Goal: Task Accomplishment & Management: Manage account settings

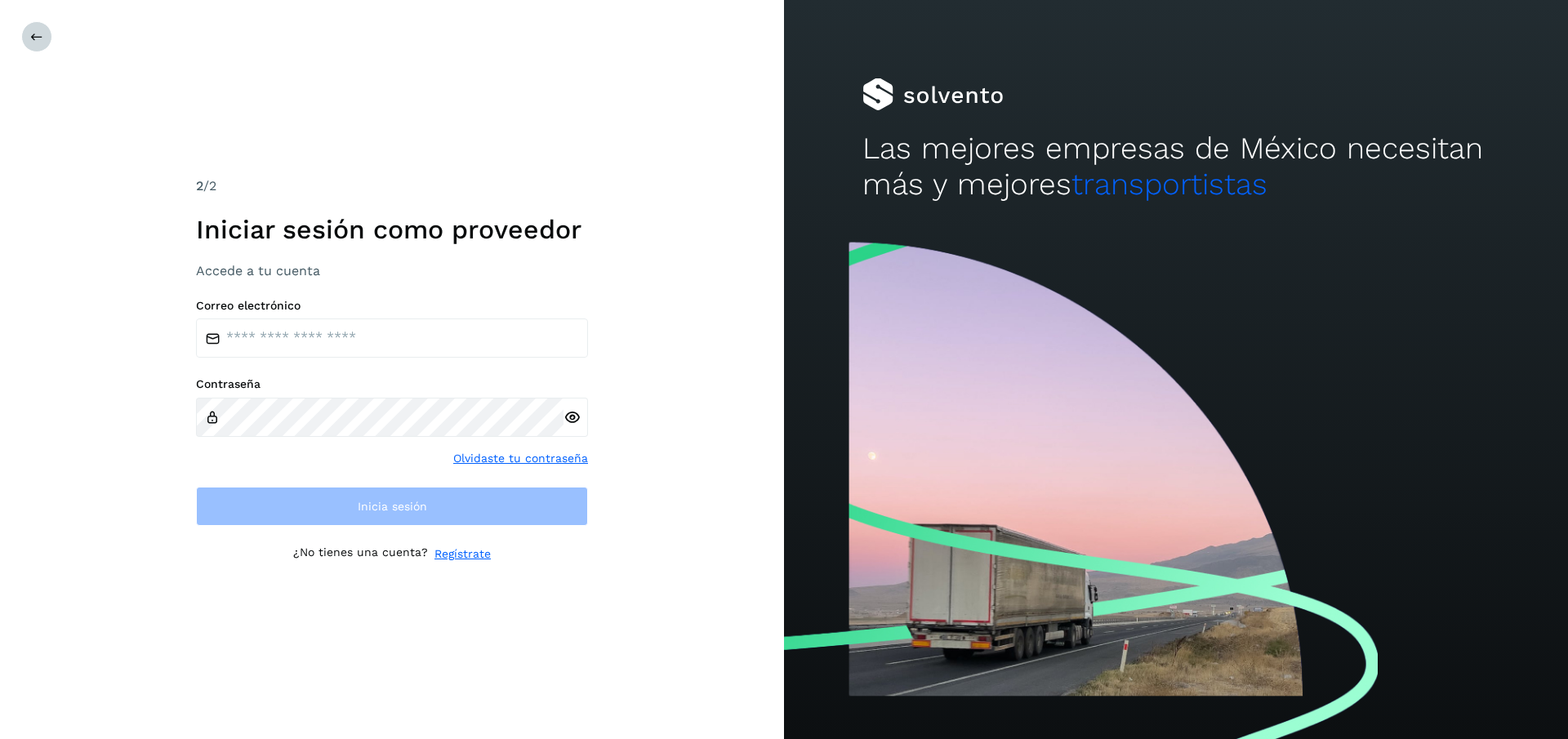
click at [38, 40] on icon at bounding box center [36, 36] width 13 height 13
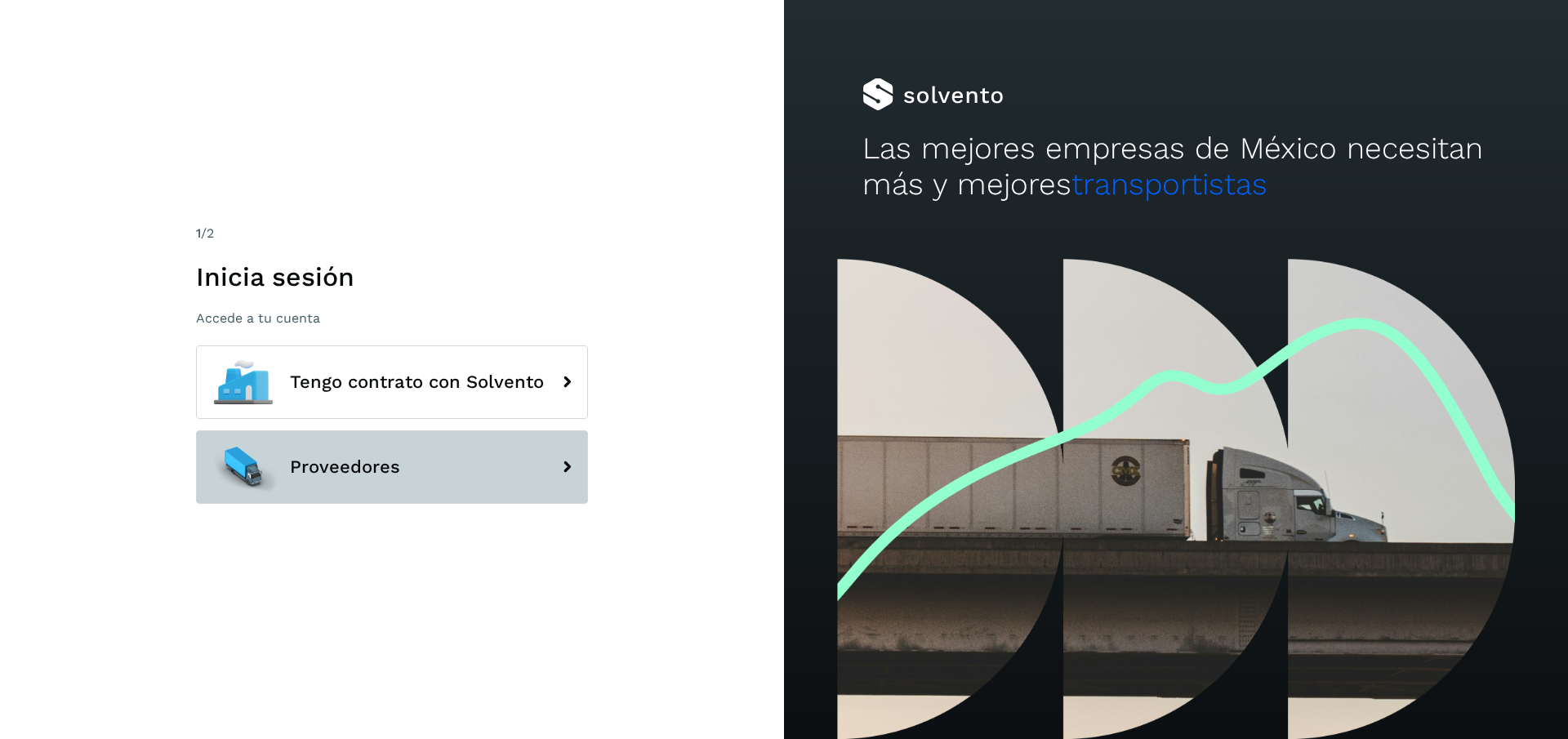
click at [565, 468] on icon at bounding box center [567, 467] width 33 height 33
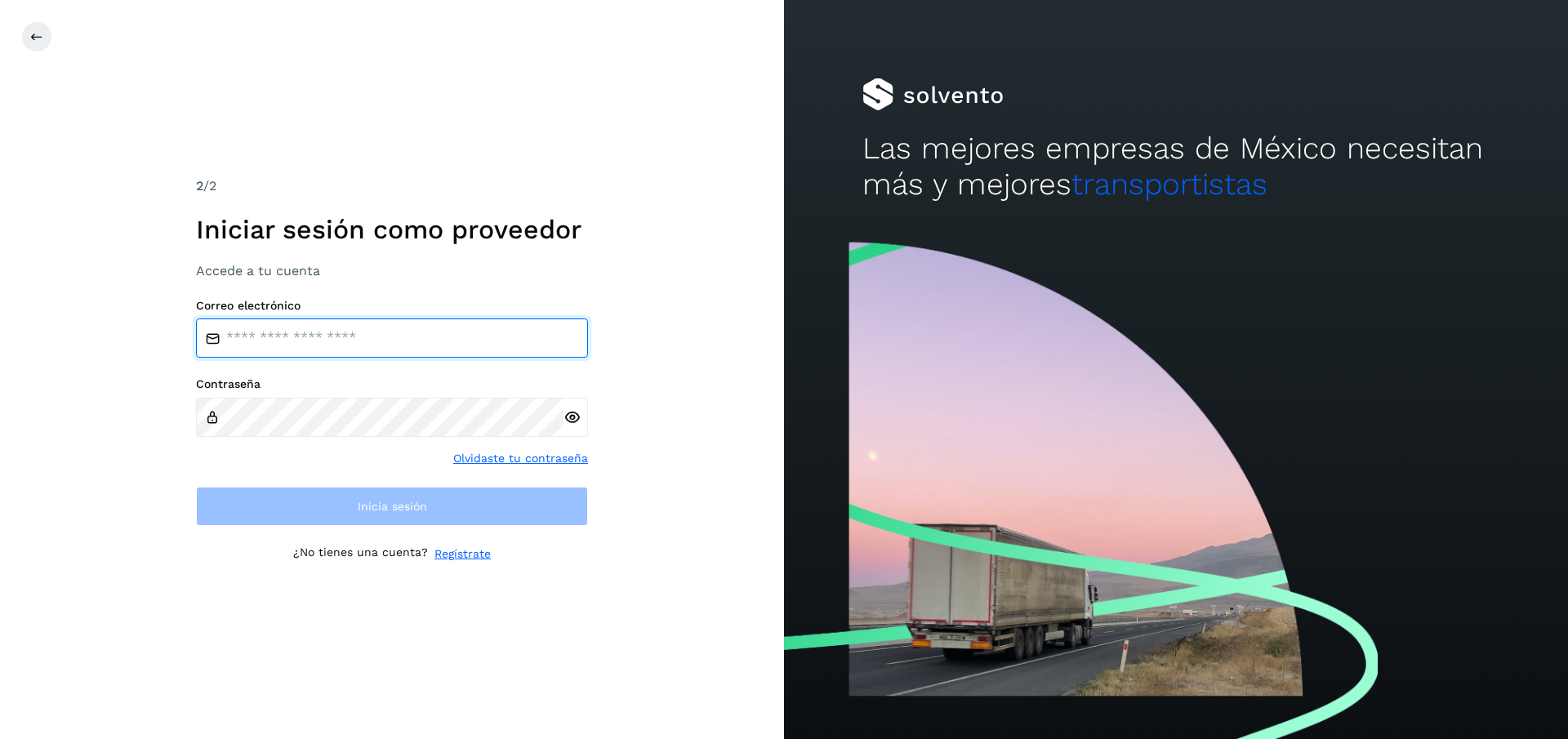
click at [569, 342] on input "email" at bounding box center [392, 338] width 392 height 39
click at [568, 342] on input "email" at bounding box center [392, 338] width 392 height 39
click at [362, 341] on input "email" at bounding box center [392, 338] width 392 height 39
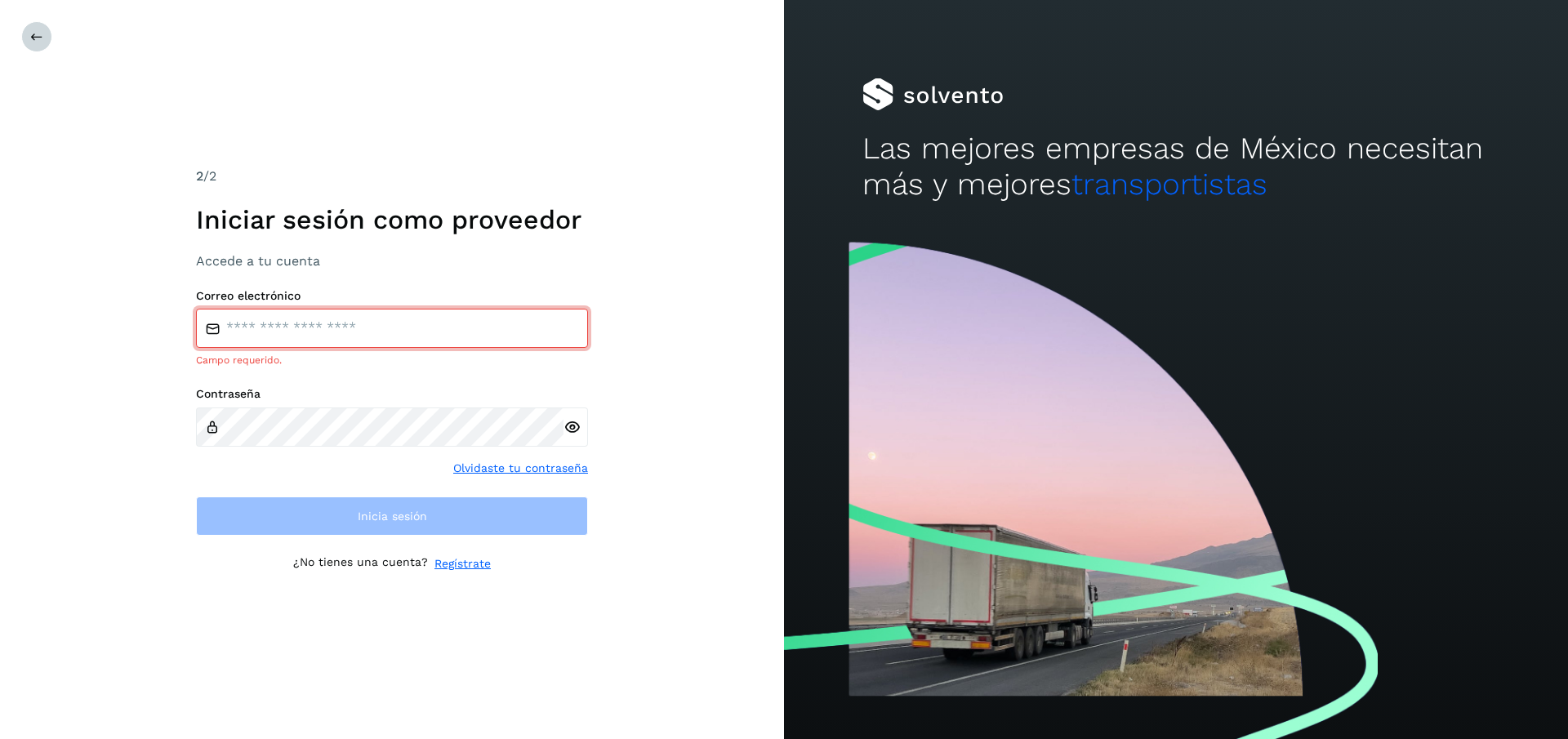
click at [32, 37] on icon at bounding box center [36, 36] width 13 height 13
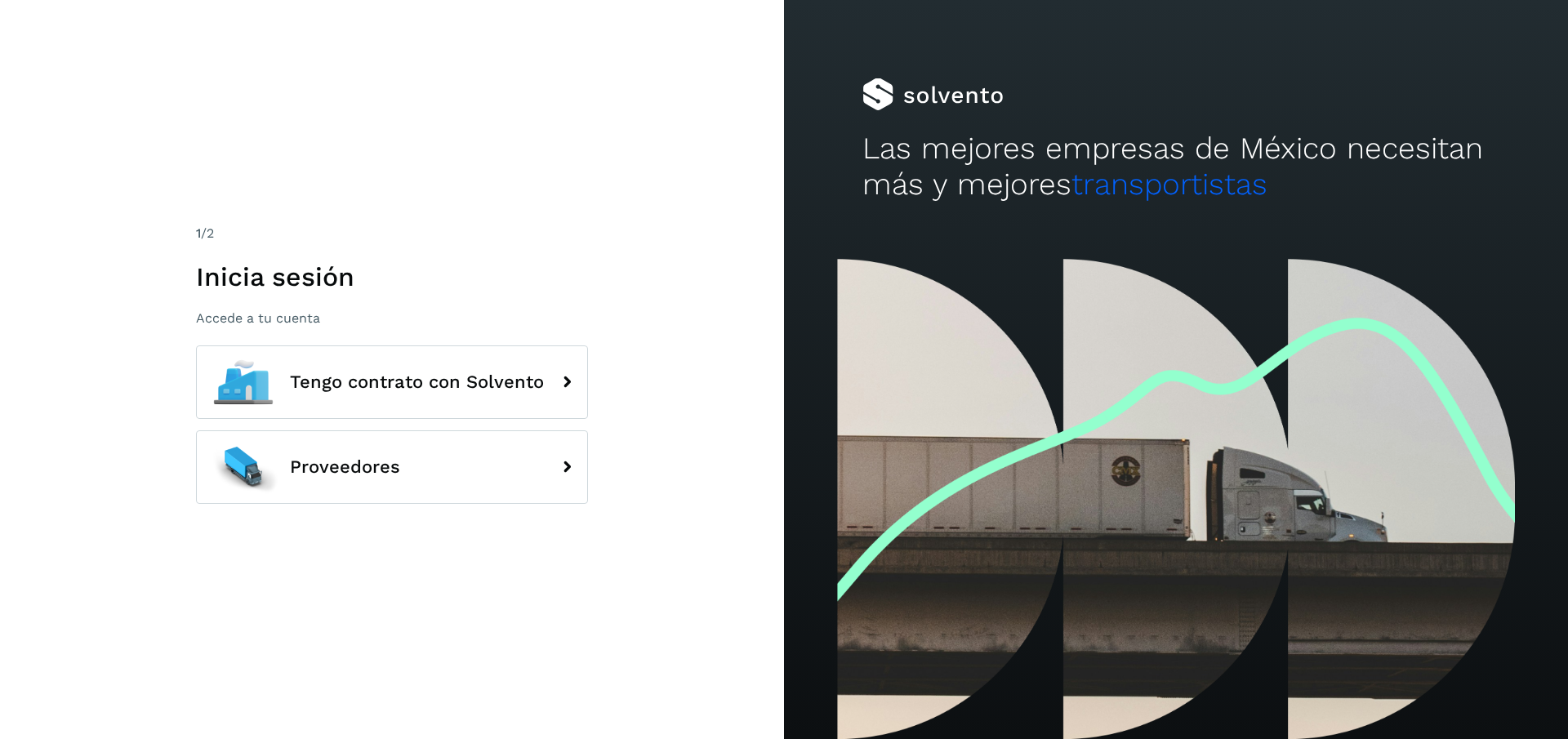
click at [32, 37] on div "1 /2 Inicia sesión Accede a tu cuenta Tengo contrato con Solvento Proveedores" at bounding box center [392, 369] width 784 height 739
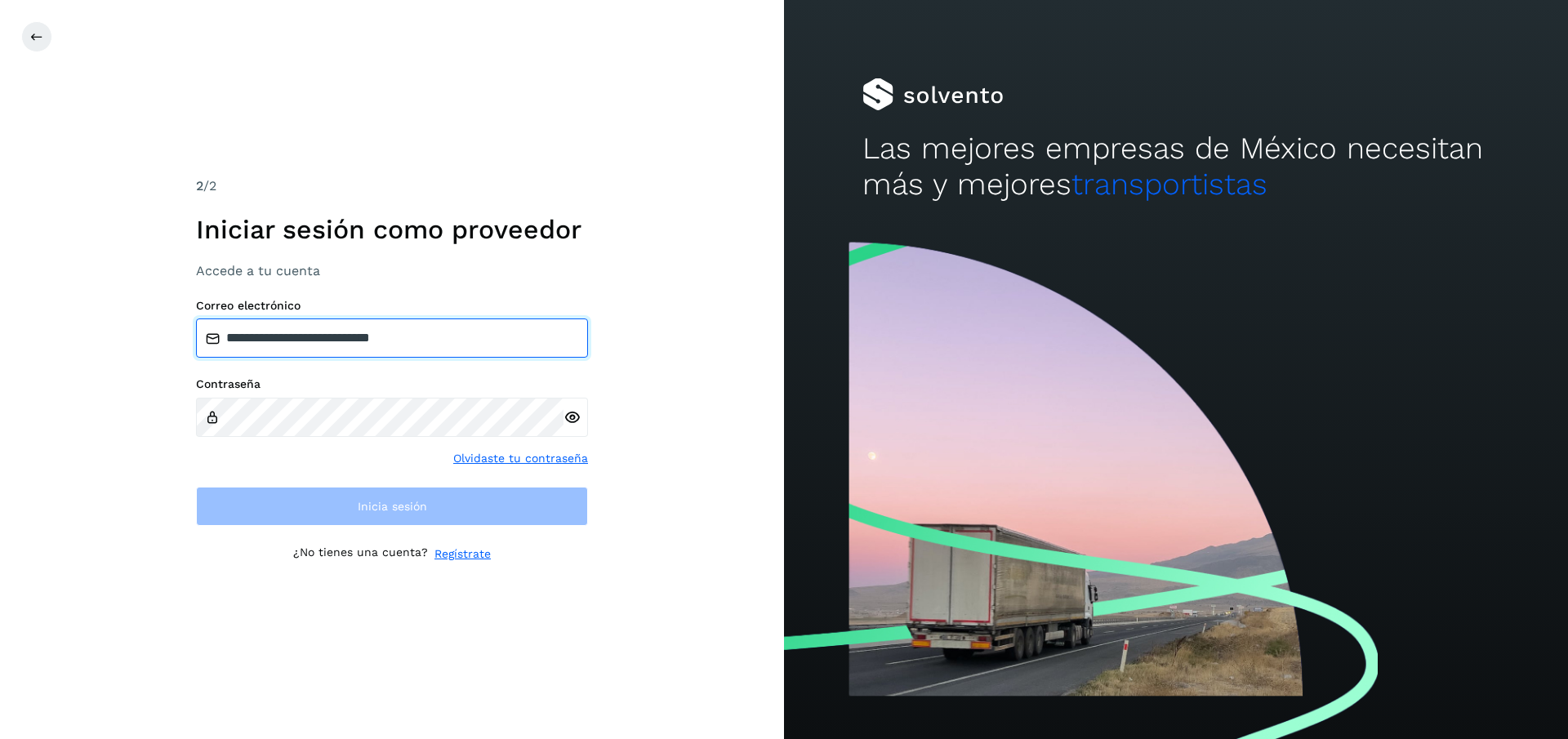
type input "**********"
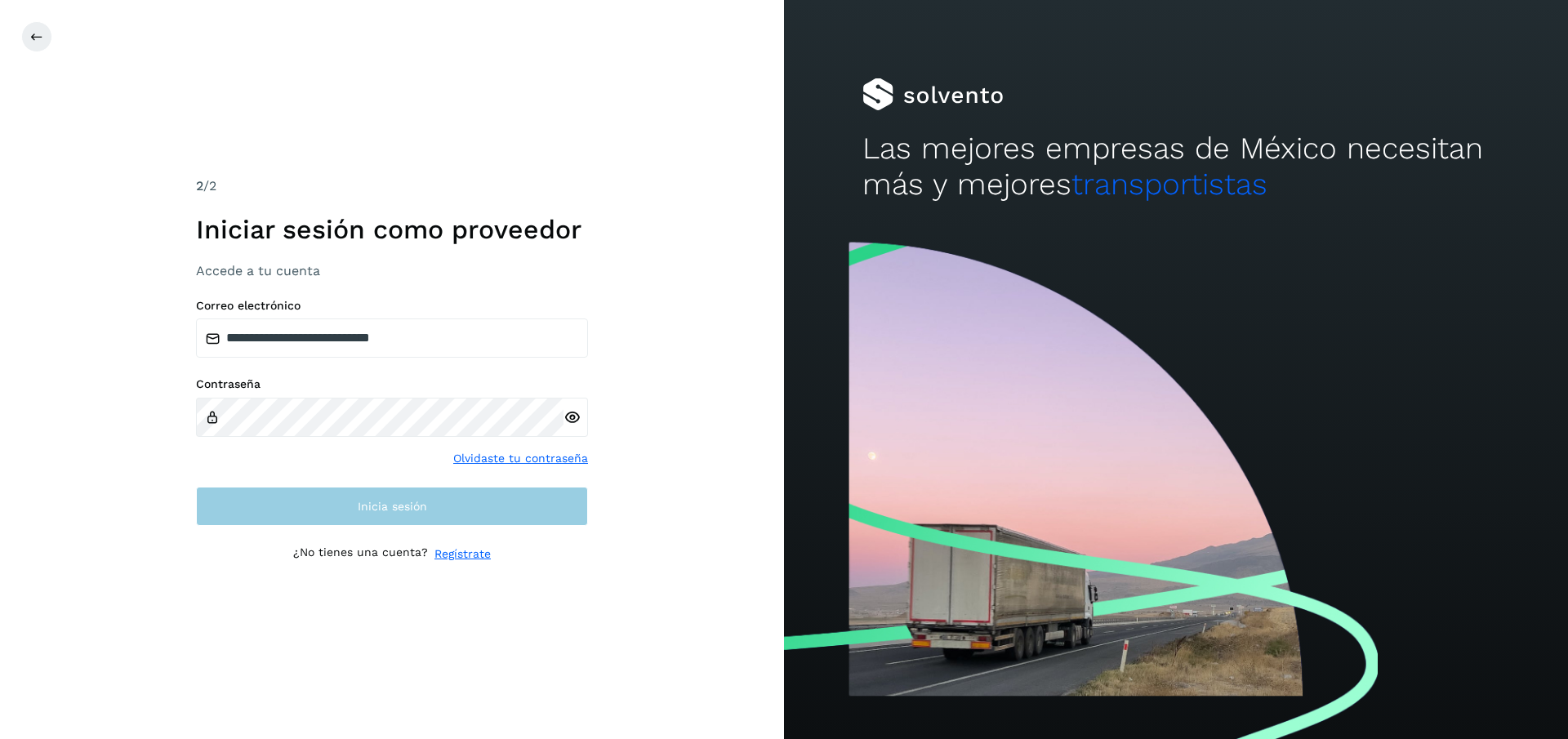
scroll to position [0, 2]
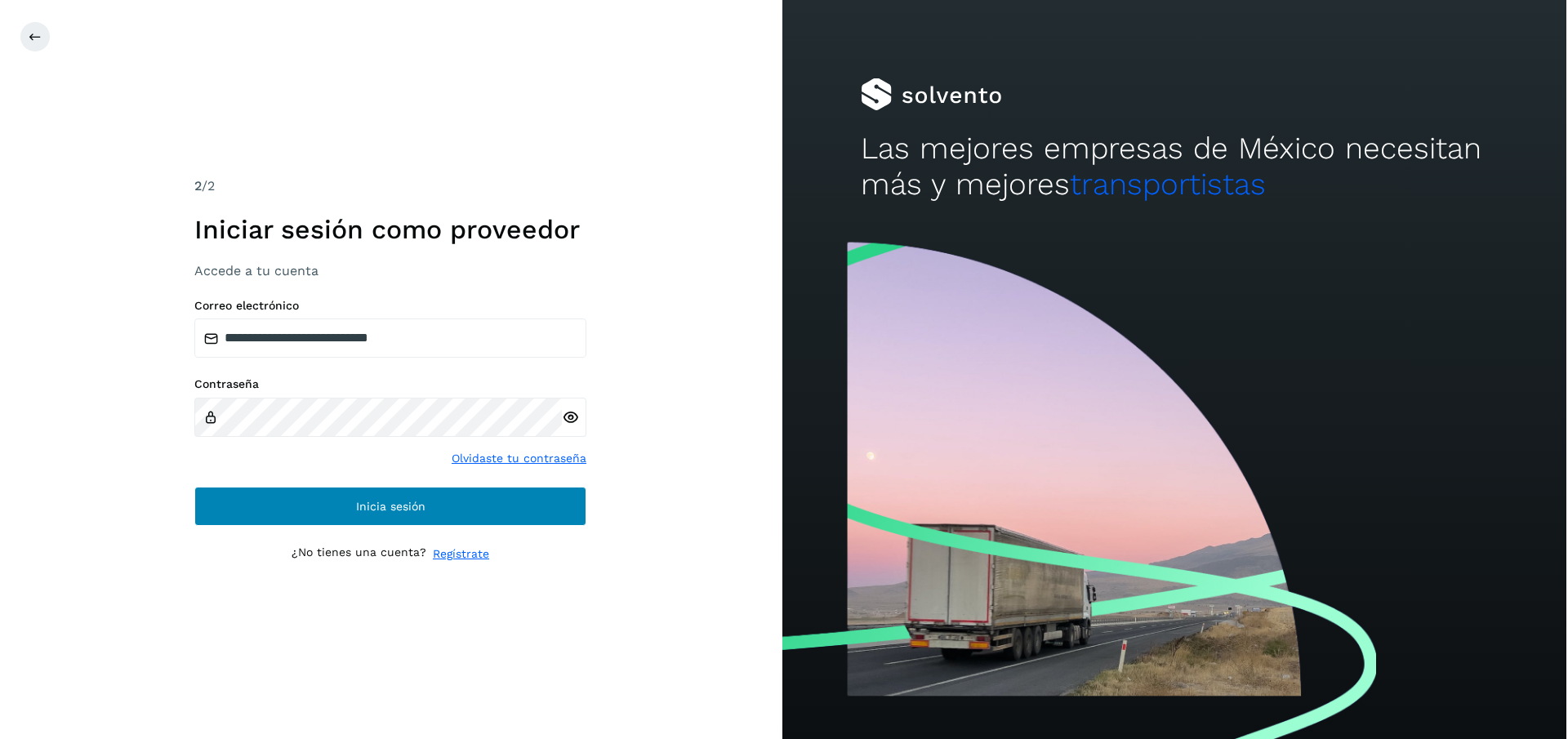
click at [392, 511] on span "Inicia sesión" at bounding box center [391, 506] width 69 height 12
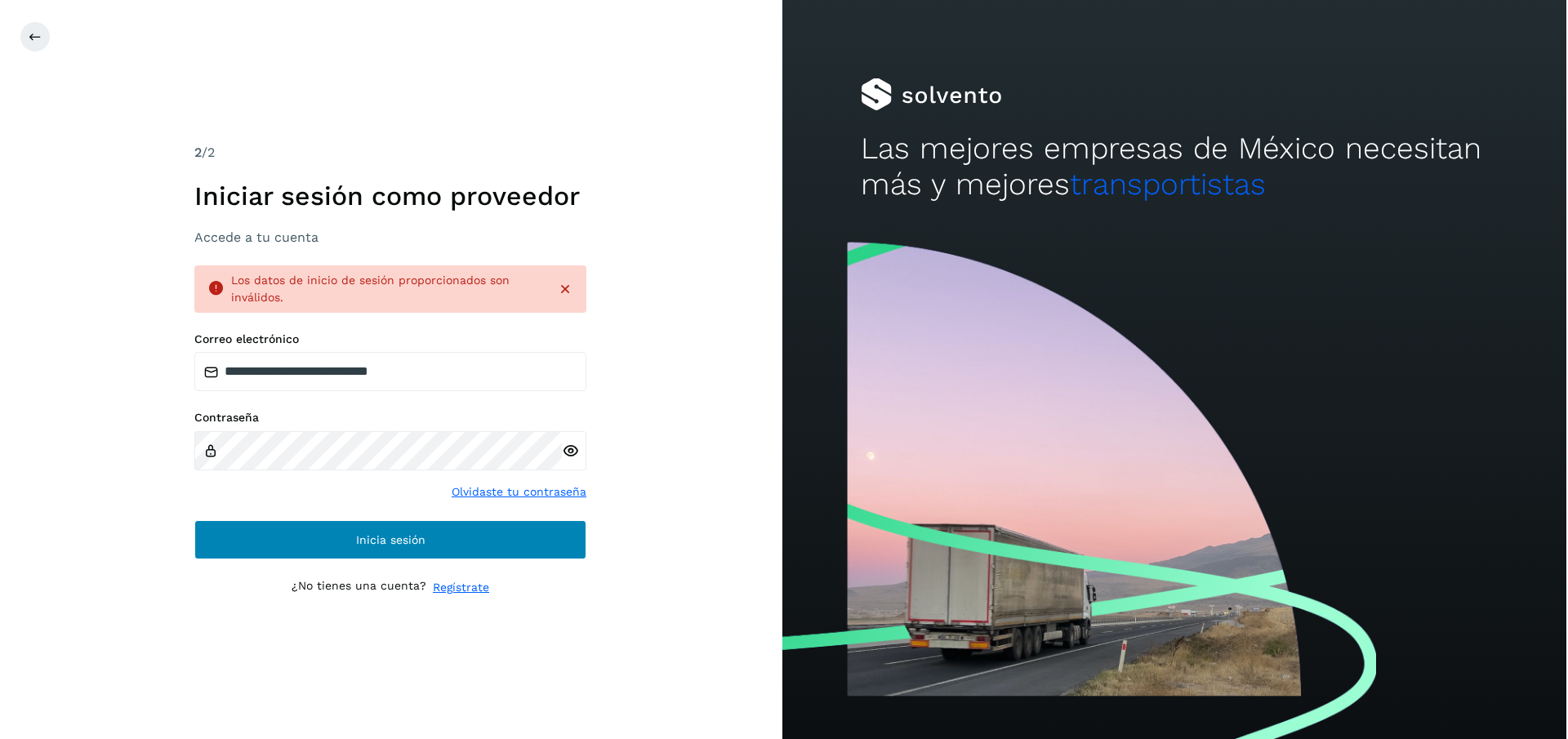
click at [400, 543] on span "Inicia sesión" at bounding box center [391, 539] width 69 height 12
click at [410, 543] on span "Inicia sesión" at bounding box center [391, 539] width 69 height 12
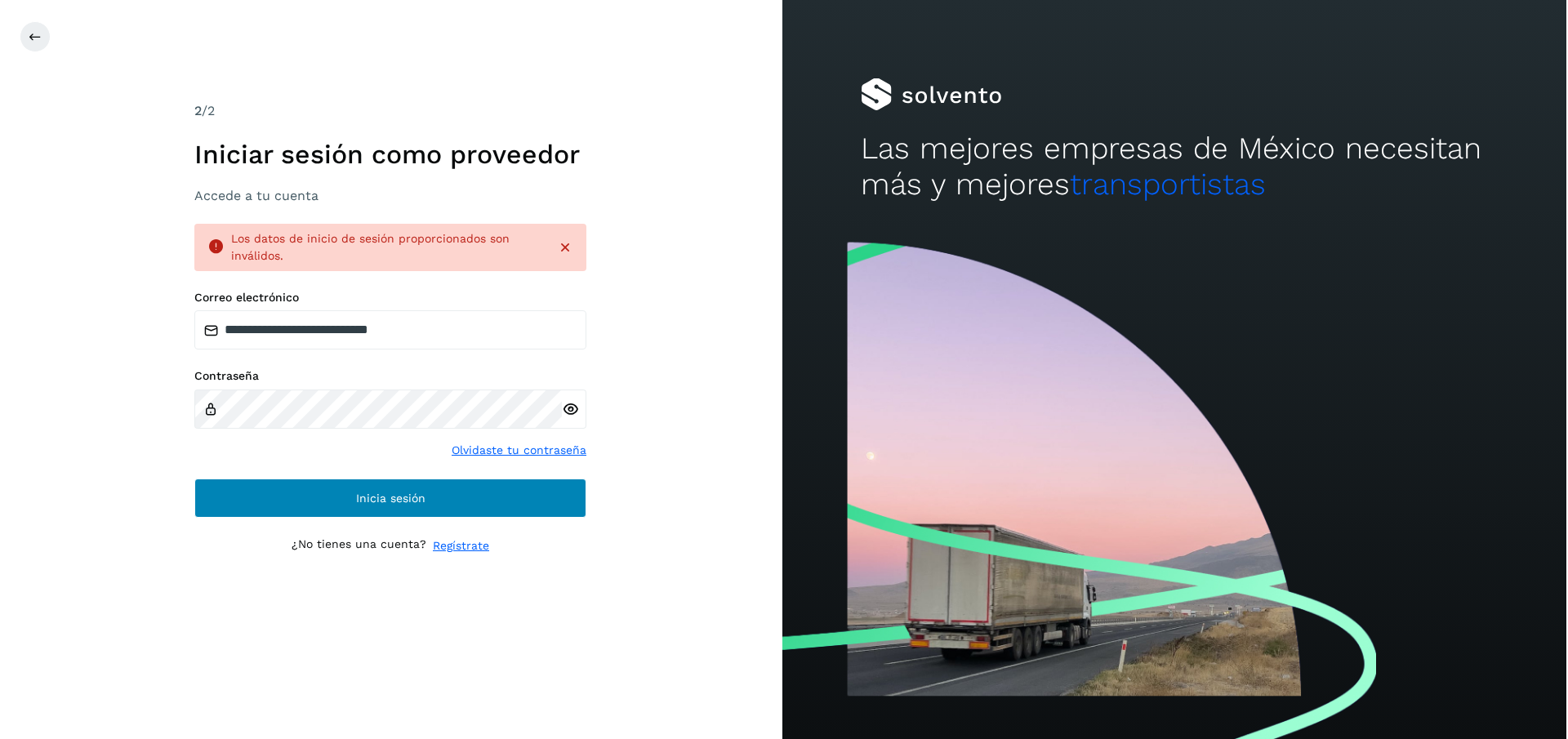
click at [461, 498] on button "Inicia sesión" at bounding box center [391, 498] width 392 height 39
click at [445, 498] on button "Inicia sesión" at bounding box center [391, 498] width 392 height 39
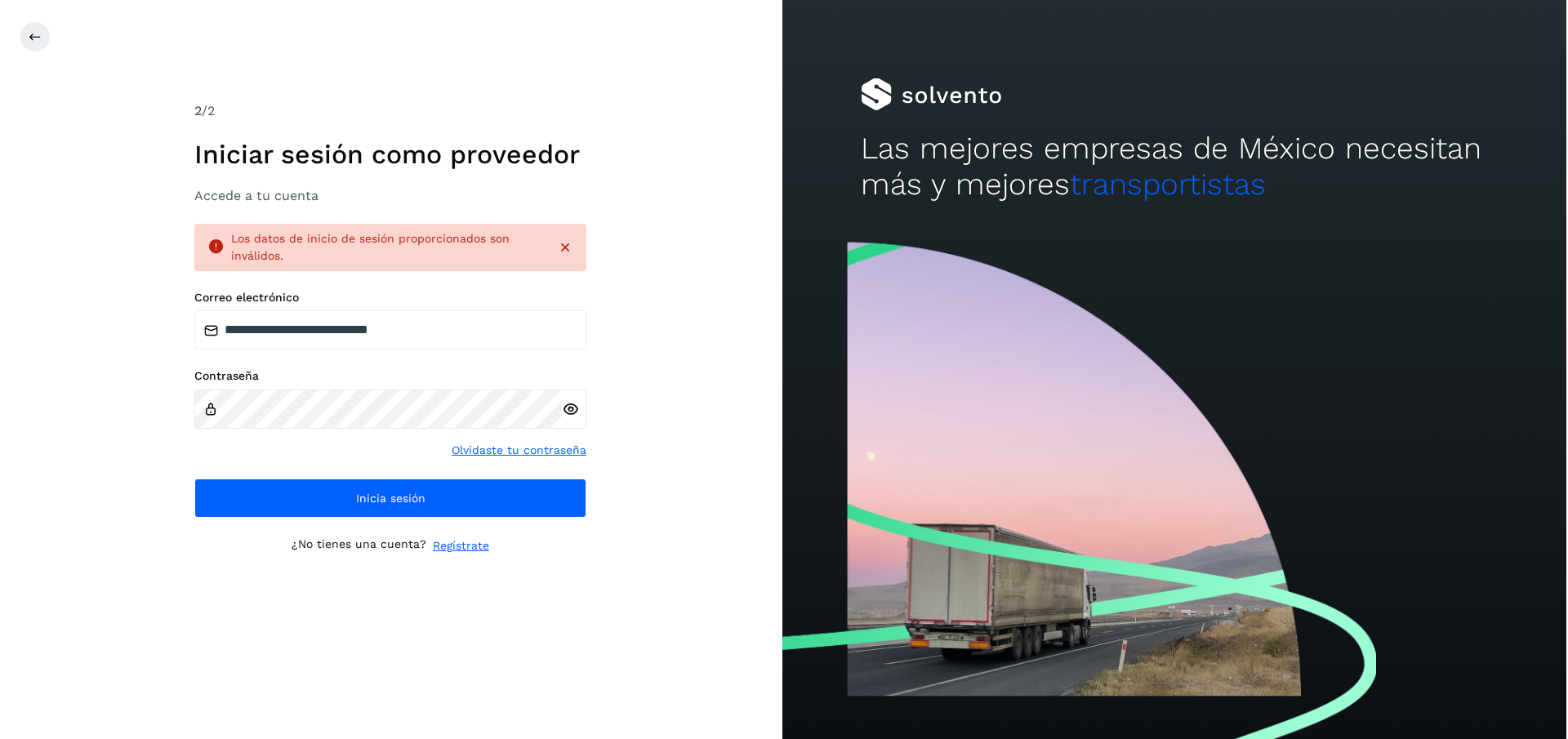
click at [539, 451] on link "Olvidaste tu contraseña" at bounding box center [519, 451] width 134 height 18
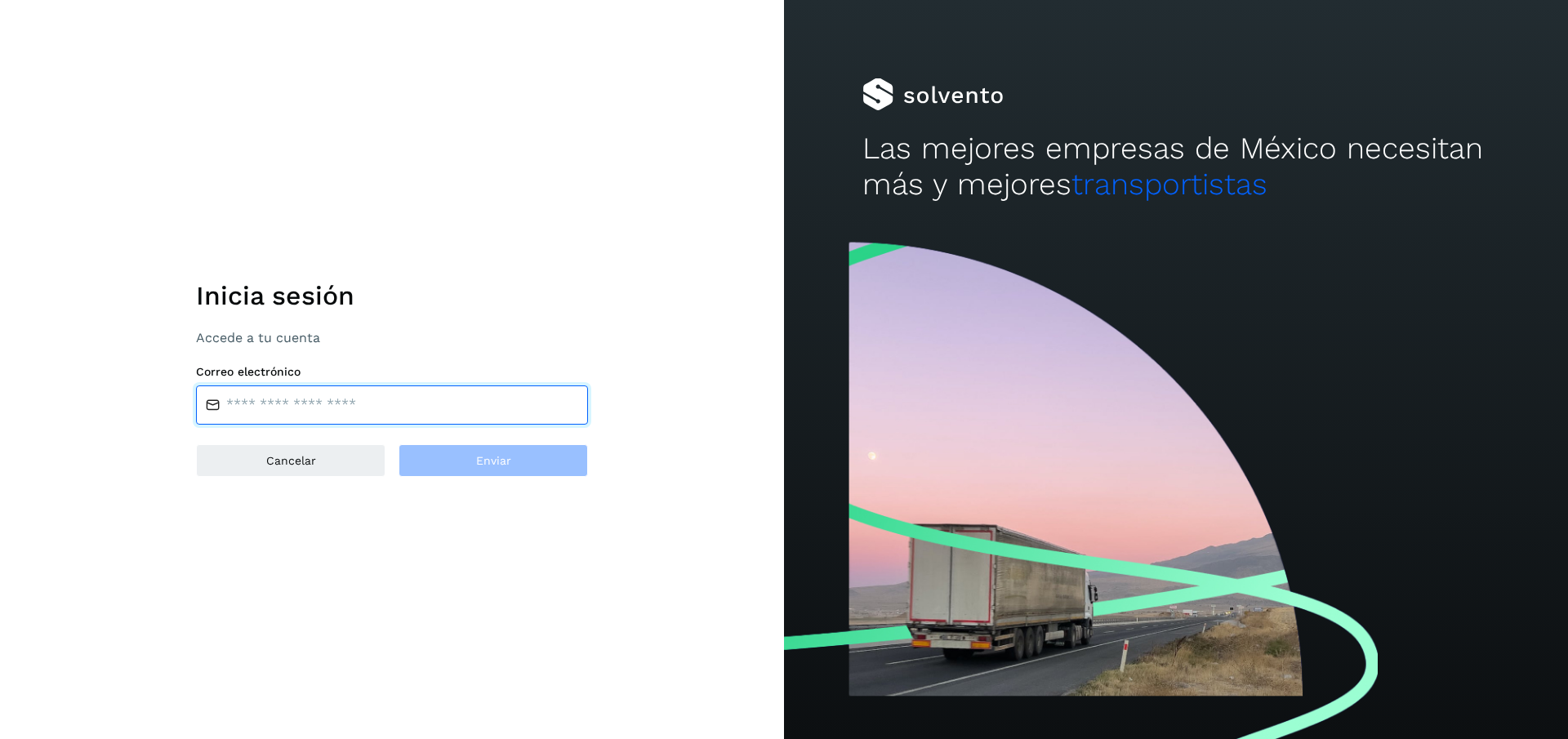
click at [285, 408] on input "email" at bounding box center [392, 405] width 392 height 39
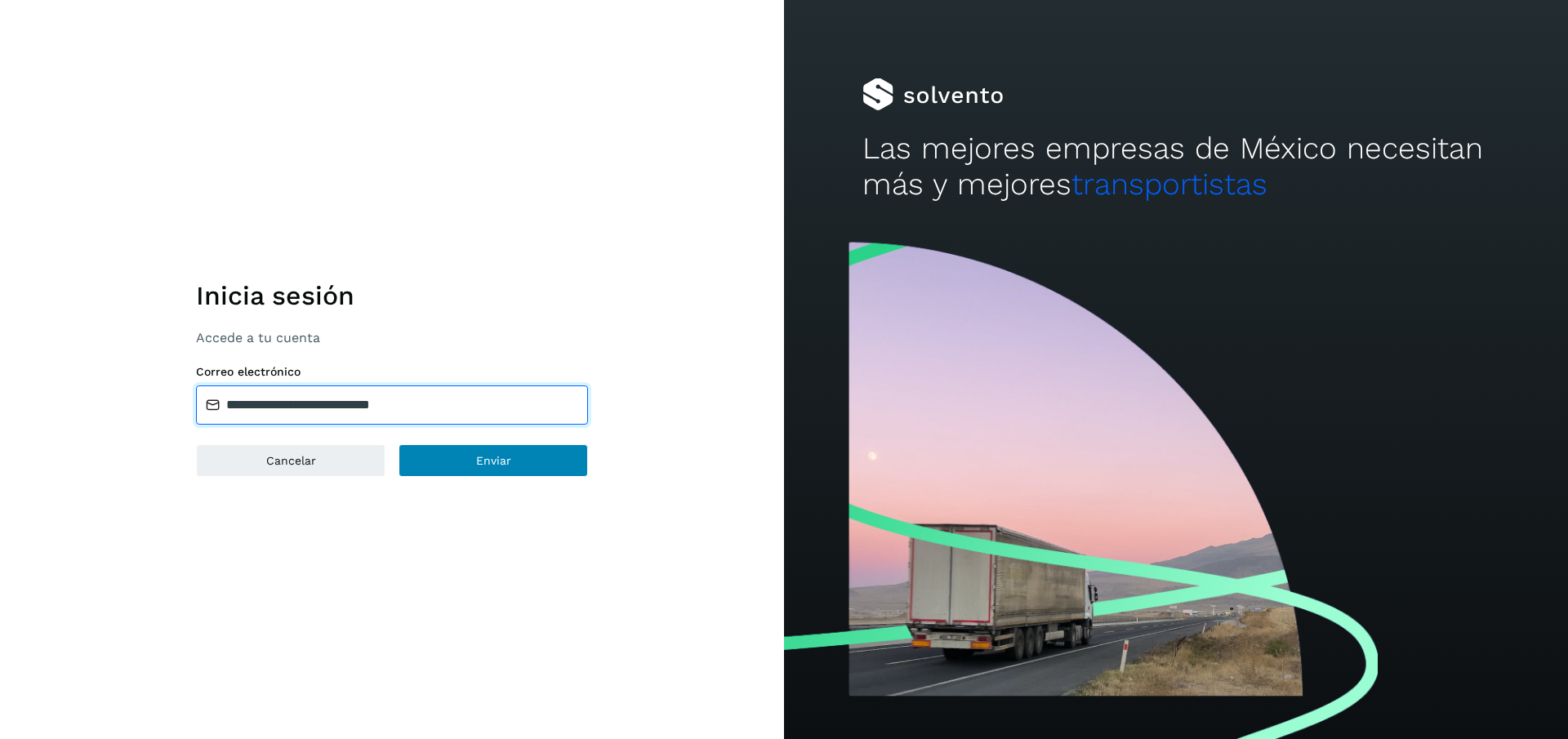
type input "**********"
click at [522, 462] on button "Enviar" at bounding box center [493, 461] width 190 height 33
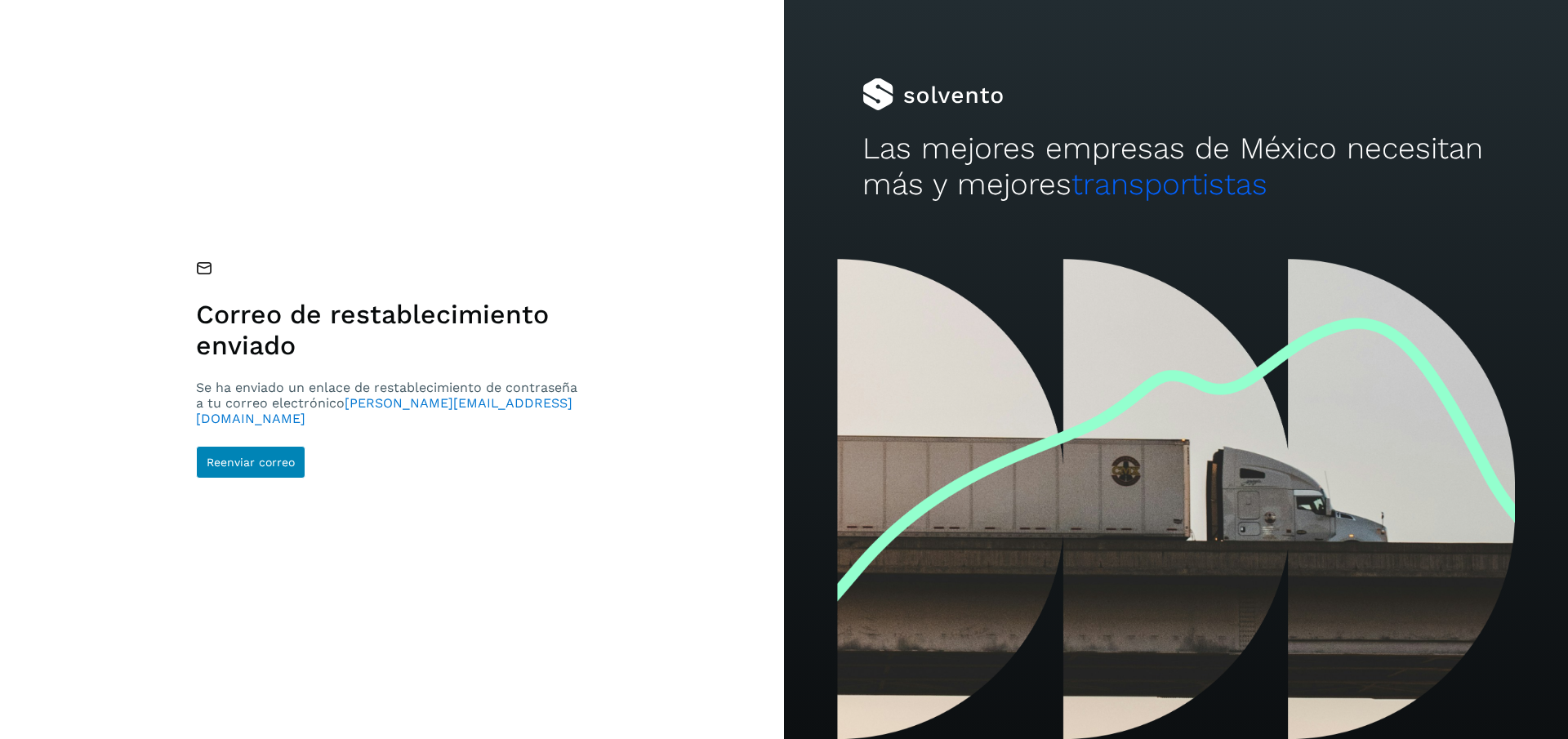
click at [246, 458] on span "Reenviar correo" at bounding box center [250, 462] width 89 height 12
click at [271, 457] on span "Reenviar correo" at bounding box center [250, 462] width 89 height 12
